Goal: Task Accomplishment & Management: Manage account settings

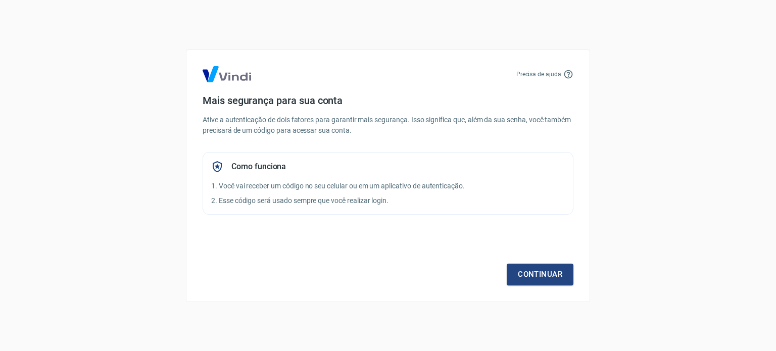
click at [535, 286] on div "Precisa de ajuda Mais segurança para sua conta Ative a autenticação de dois fat…" at bounding box center [388, 176] width 404 height 253
click at [536, 273] on link "Continuar" at bounding box center [540, 274] width 67 height 21
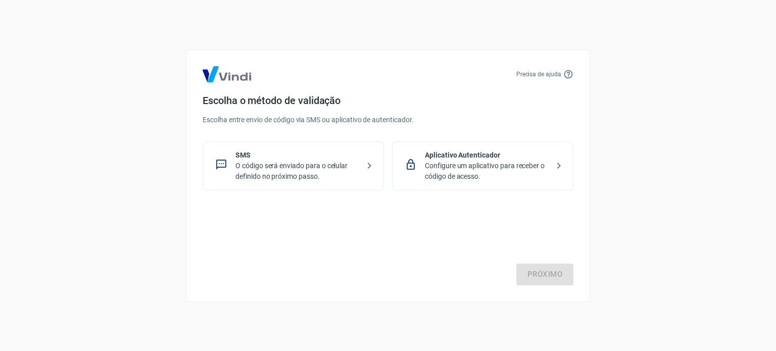
click at [304, 166] on p "O código será enviado para o celular definido no próximo passo." at bounding box center [298, 171] width 124 height 21
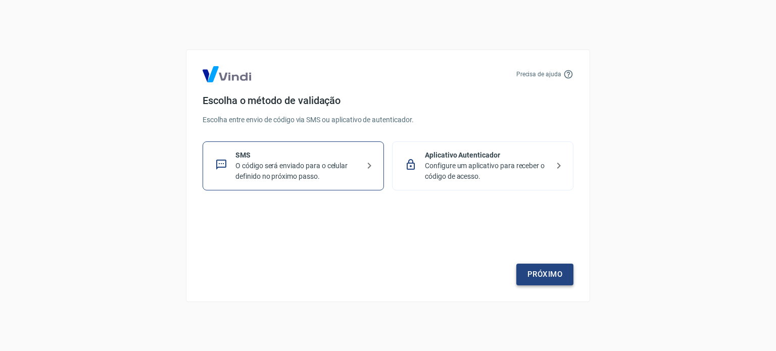
click at [534, 273] on link "Próximo" at bounding box center [545, 274] width 57 height 21
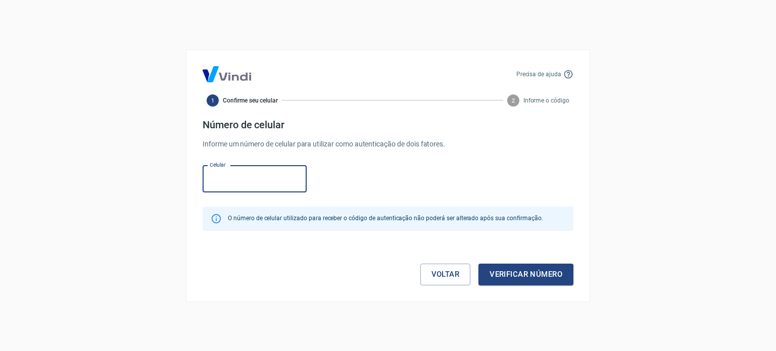
click at [284, 182] on input "Celular" at bounding box center [255, 179] width 104 height 27
paste input "(11) 96463-5017"
type input "(11) 96463-5017"
click at [515, 275] on button "Verificar número" at bounding box center [526, 274] width 95 height 21
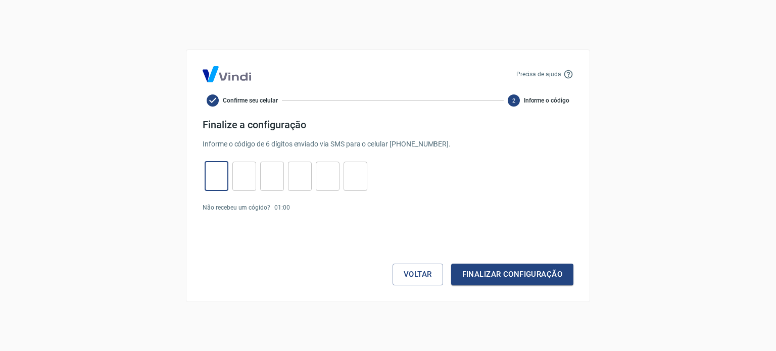
click at [211, 184] on input "tel" at bounding box center [217, 176] width 24 height 22
paste input "2"
type input "2"
type input "9"
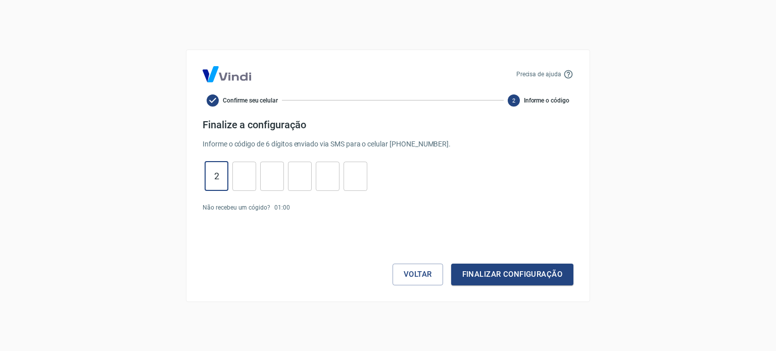
type input "6"
type input "2"
type input "8"
type input "2"
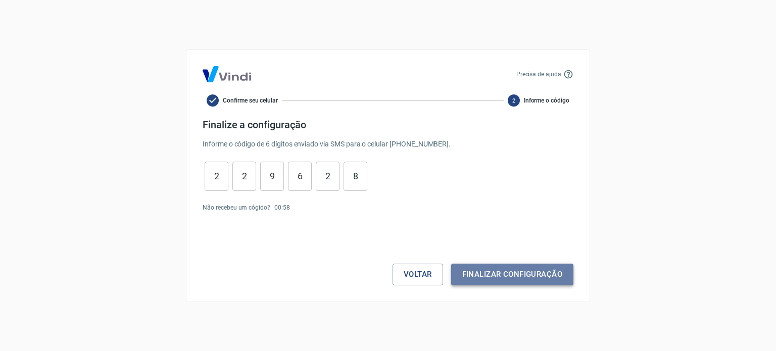
click at [498, 271] on button "Finalizar configuração" at bounding box center [512, 274] width 122 height 21
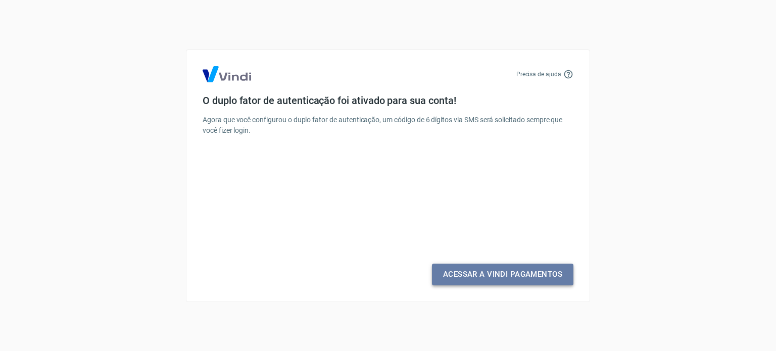
click at [498, 271] on link "Acessar a Vindi Pagamentos" at bounding box center [503, 274] width 142 height 21
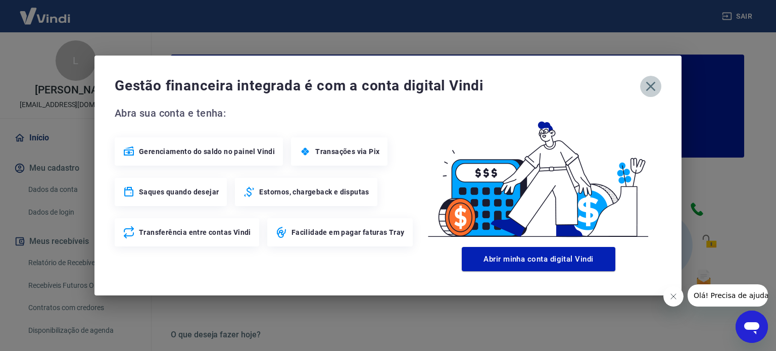
click at [651, 86] on icon "button" at bounding box center [652, 87] width 10 height 10
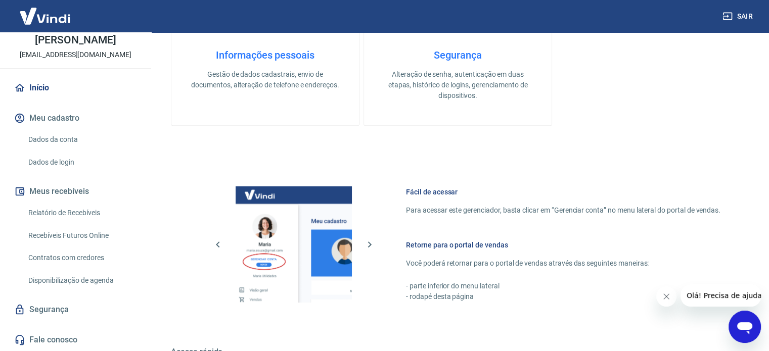
scroll to position [551, 0]
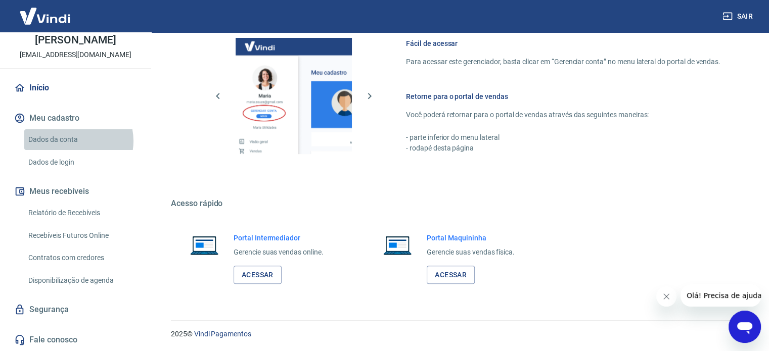
click at [75, 141] on link "Dados da conta" at bounding box center [81, 139] width 115 height 21
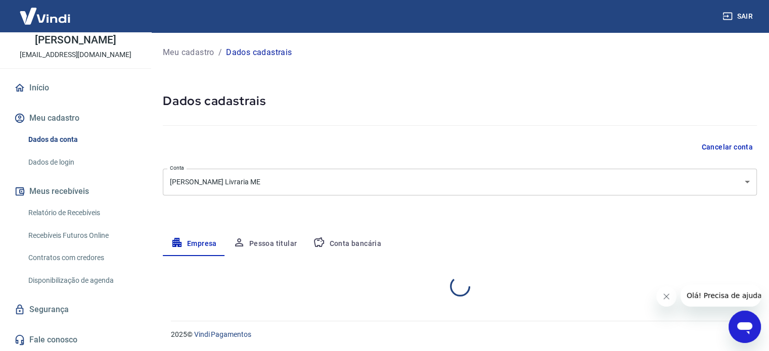
select select "SP"
select select "business"
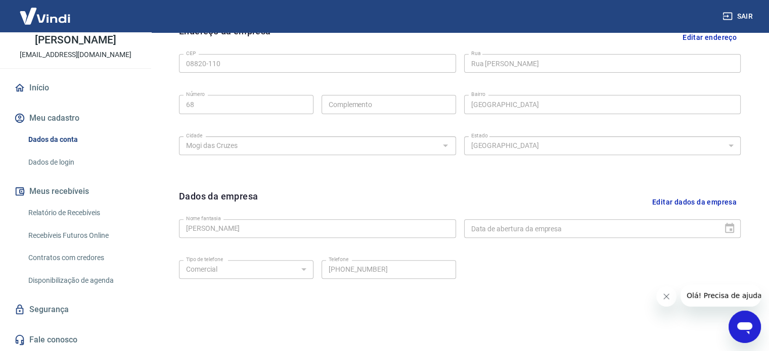
scroll to position [327, 0]
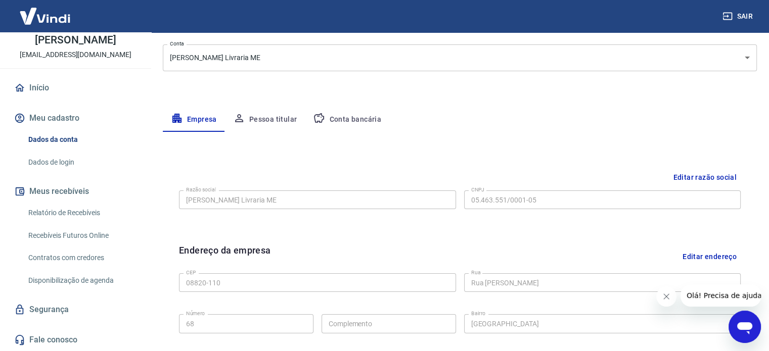
click at [357, 117] on button "Conta bancária" at bounding box center [347, 120] width 84 height 24
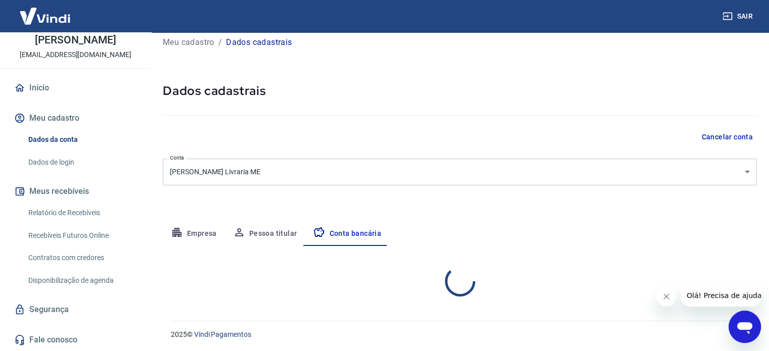
select select "1"
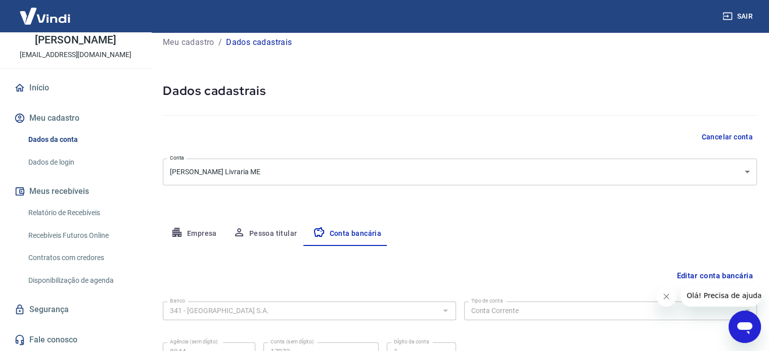
scroll to position [109, 0]
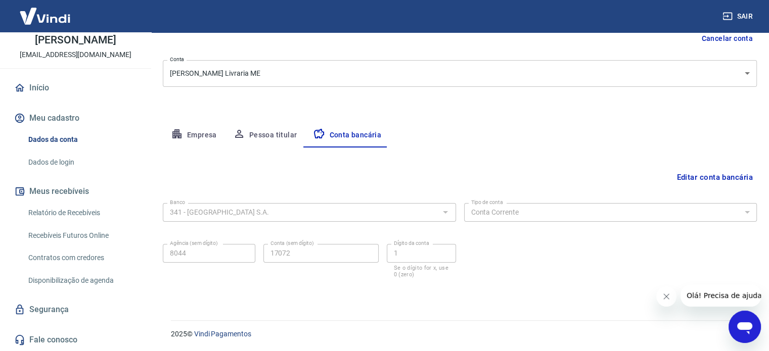
click at [259, 134] on button "Pessoa titular" at bounding box center [265, 135] width 80 height 24
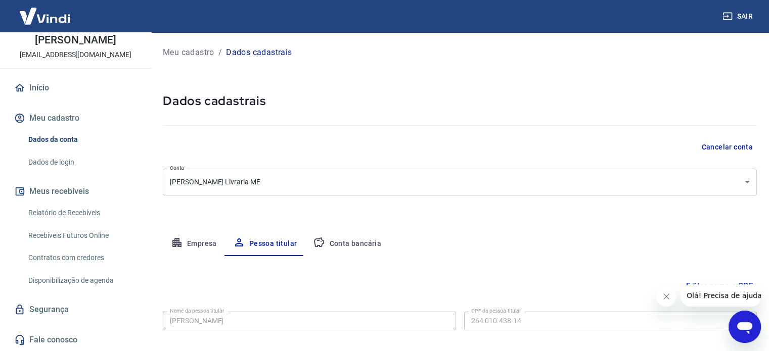
scroll to position [0, 0]
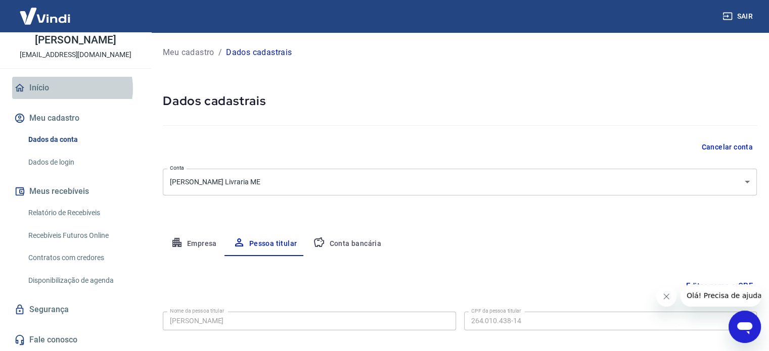
click at [65, 88] on link "Início" at bounding box center [75, 88] width 127 height 22
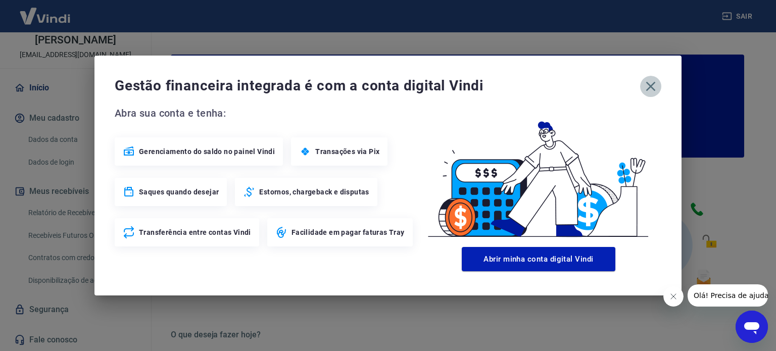
click at [651, 90] on icon "button" at bounding box center [651, 86] width 16 height 16
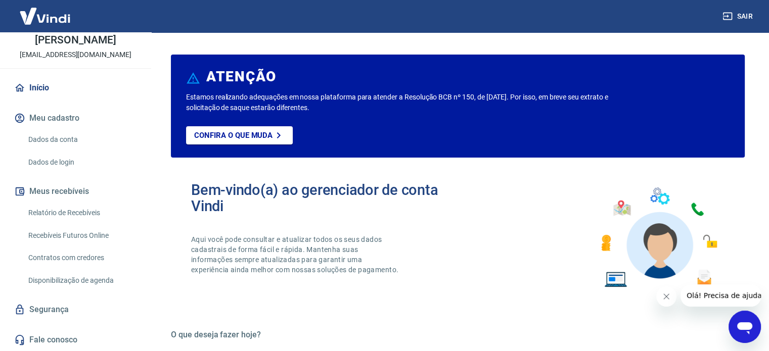
click at [59, 118] on button "Meu cadastro" at bounding box center [75, 118] width 127 height 22
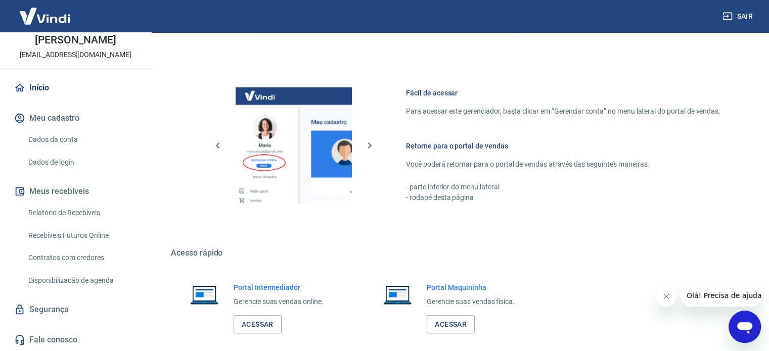
scroll to position [505, 0]
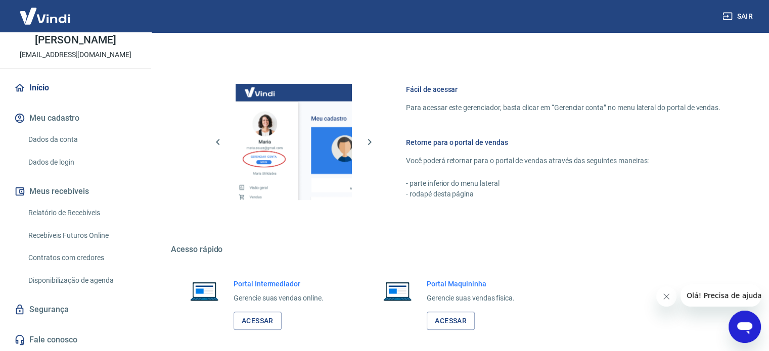
click at [446, 145] on h6 "Retorne para o portal de vendas" at bounding box center [563, 142] width 314 height 10
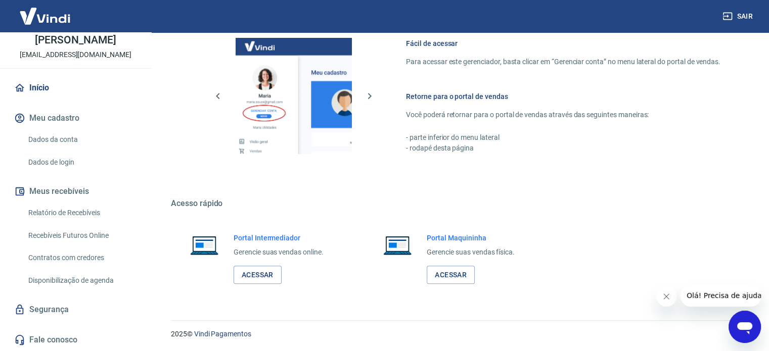
click at [431, 95] on h6 "Retorne para o portal de vendas" at bounding box center [563, 96] width 314 height 10
click at [250, 276] on link "Acessar" at bounding box center [258, 275] width 48 height 19
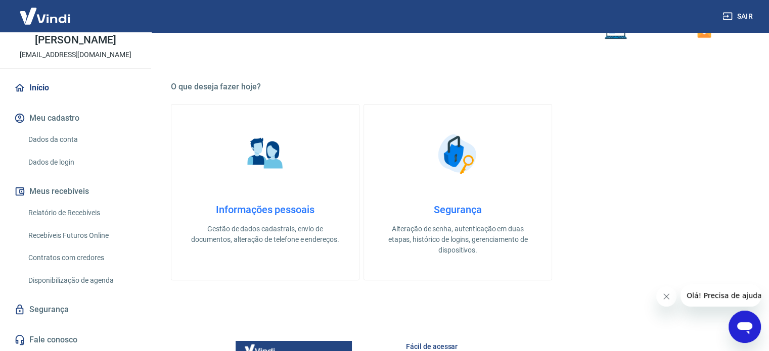
scroll to position [0, 0]
